Goal: Transaction & Acquisition: Purchase product/service

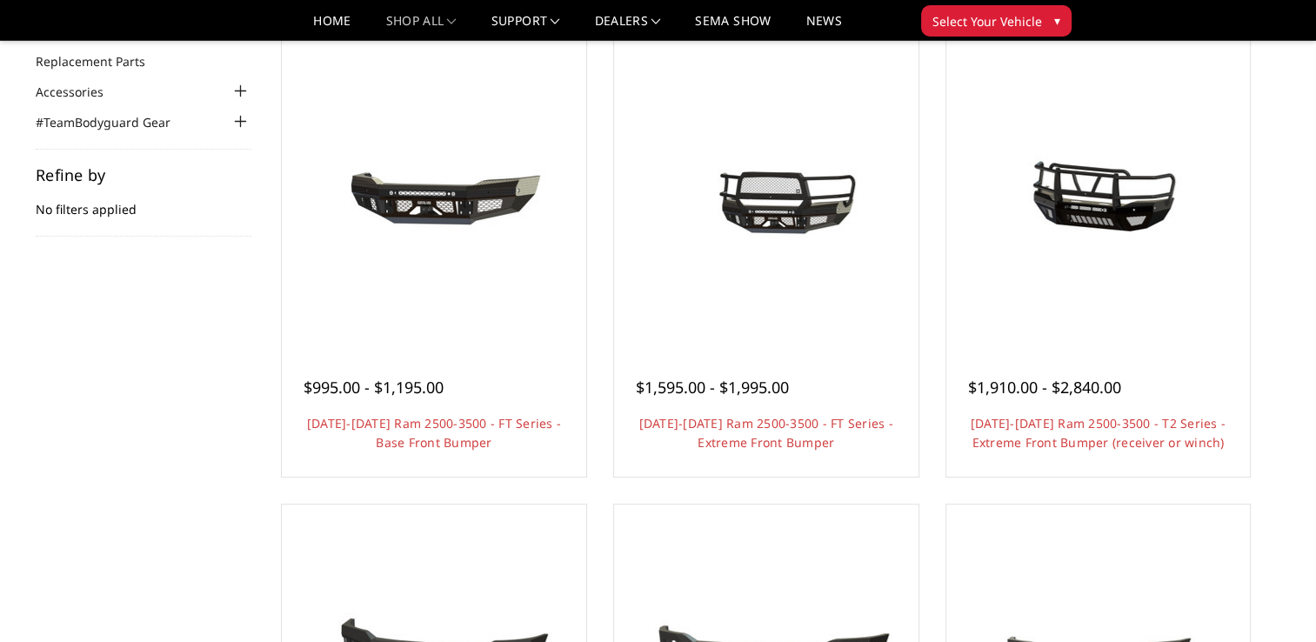
scroll to position [261, 0]
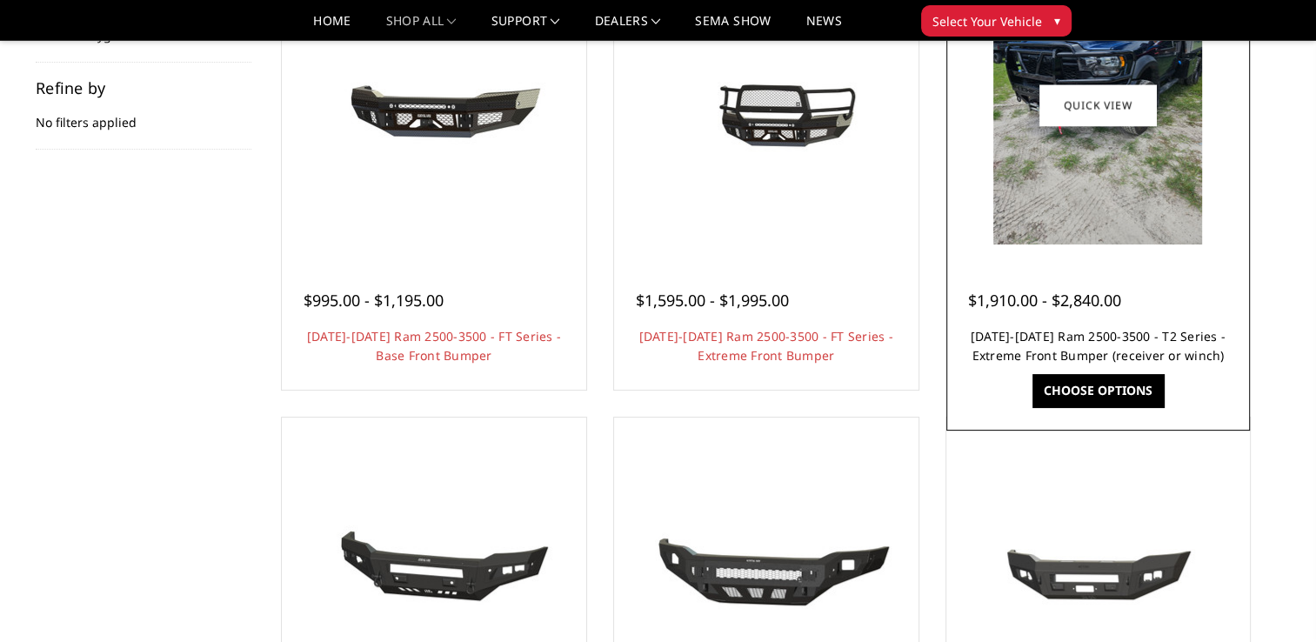
click at [1030, 350] on link "[DATE]-[DATE] Ram 2500-3500 - T2 Series - Extreme Front Bumper (receiver or win…" at bounding box center [1098, 346] width 255 height 36
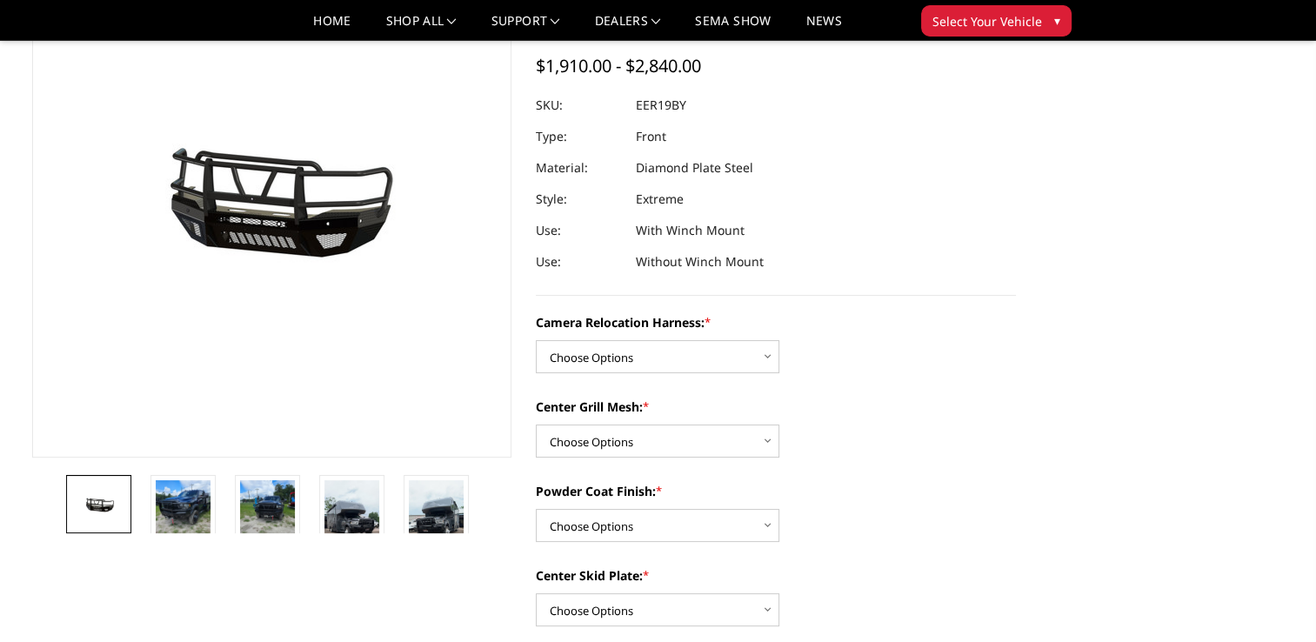
scroll to position [174, 0]
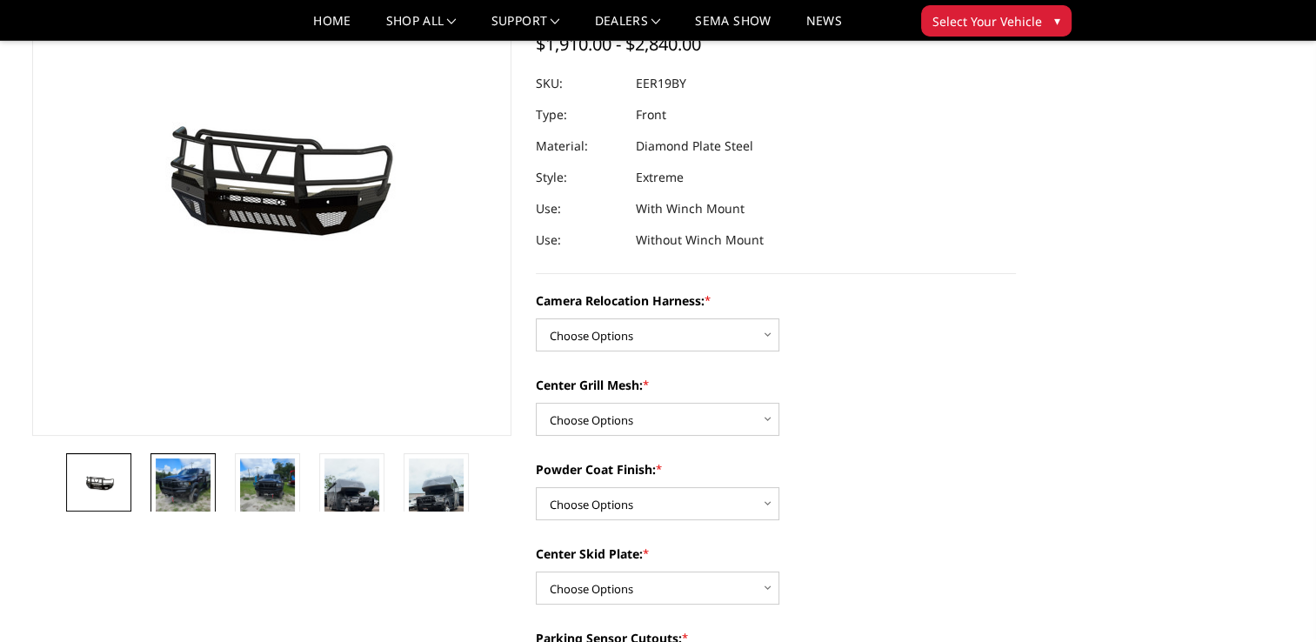
click at [203, 485] on img at bounding box center [183, 495] width 55 height 73
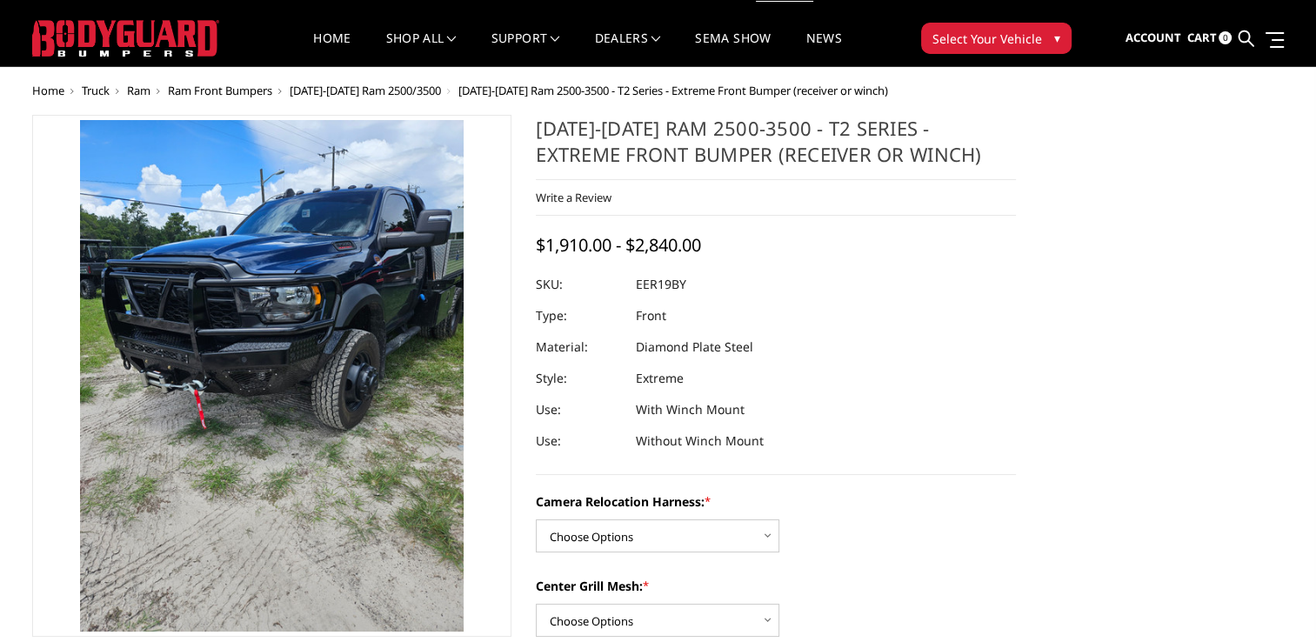
scroll to position [107, 0]
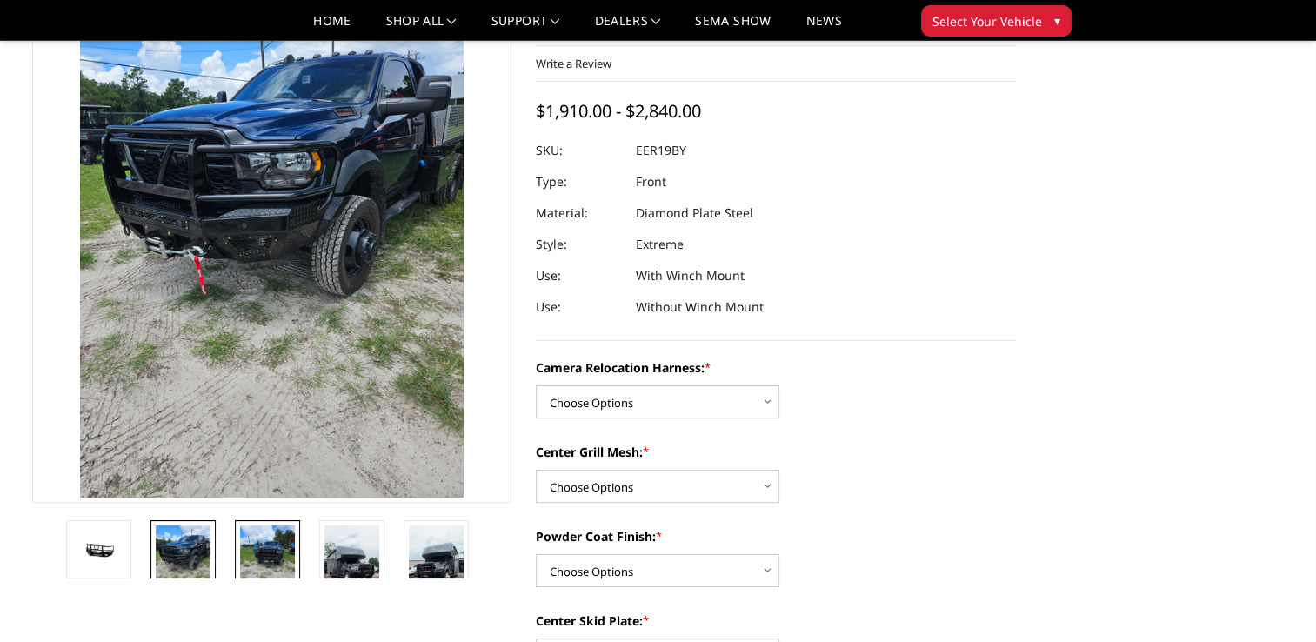
click at [258, 539] on img at bounding box center [267, 561] width 55 height 73
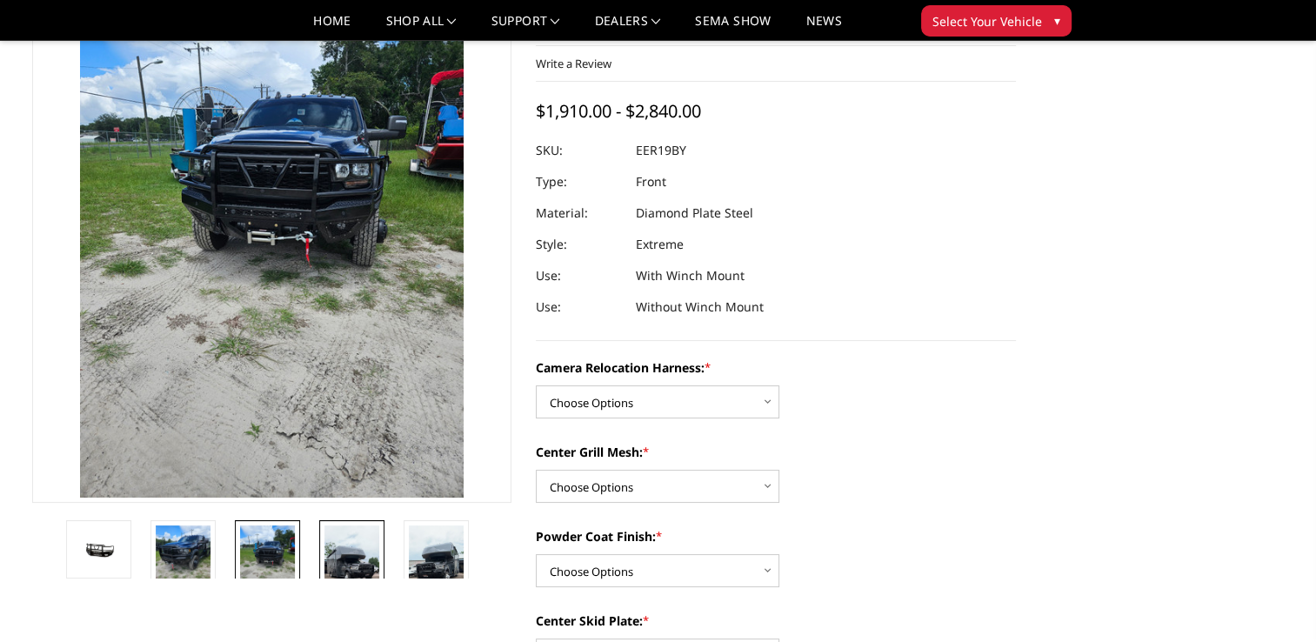
click at [344, 546] on img at bounding box center [352, 573] width 55 height 97
